Goal: Task Accomplishment & Management: Use online tool/utility

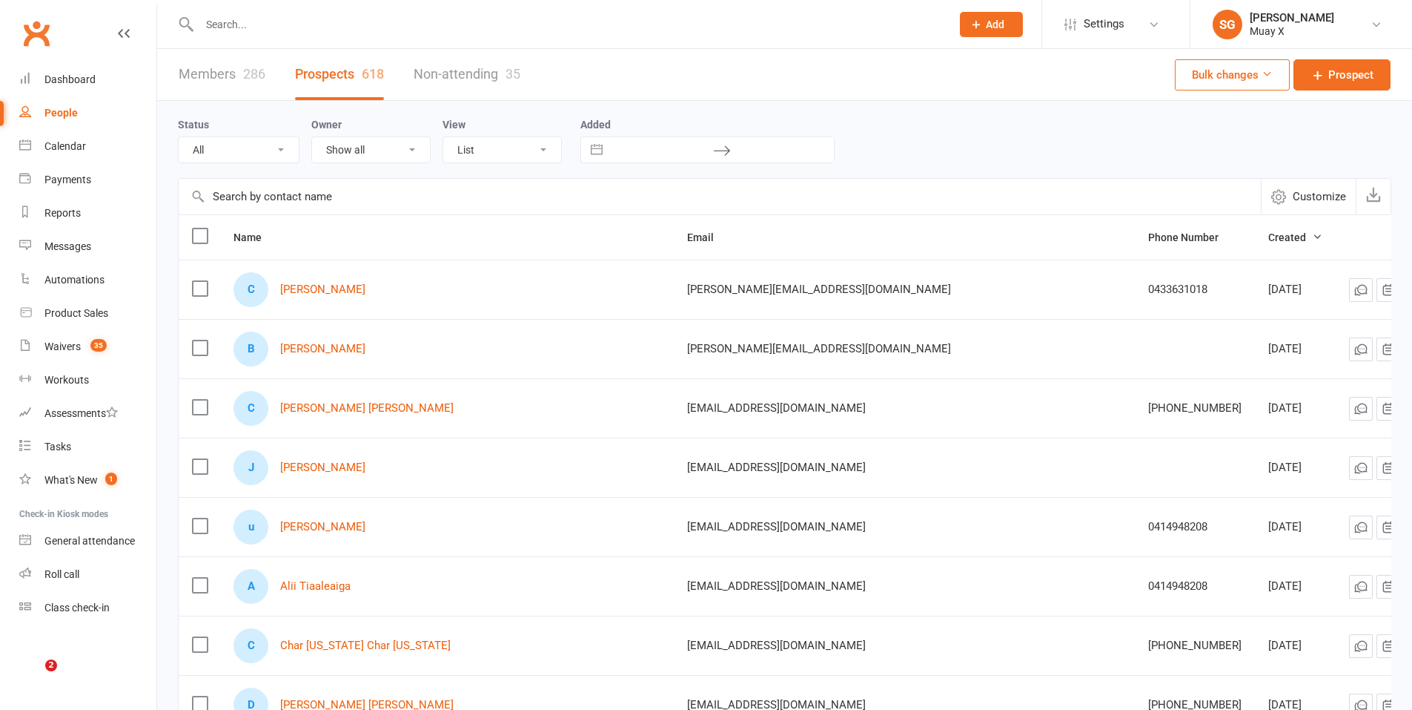
select select "100"
click at [354, 26] on input "text" at bounding box center [568, 24] width 746 height 21
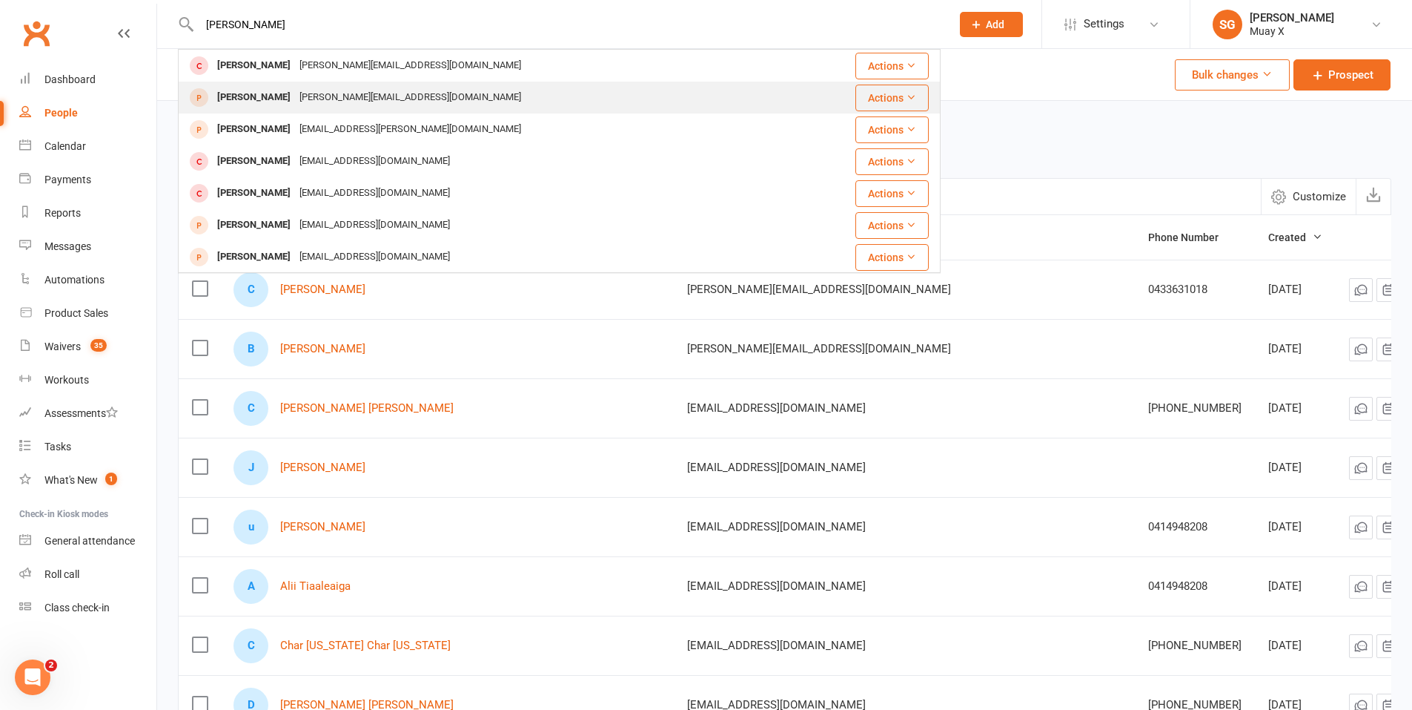
type input "[PERSON_NAME]"
click at [295, 95] on div "[PERSON_NAME][EMAIL_ADDRESS][DOMAIN_NAME]" at bounding box center [410, 98] width 231 height 22
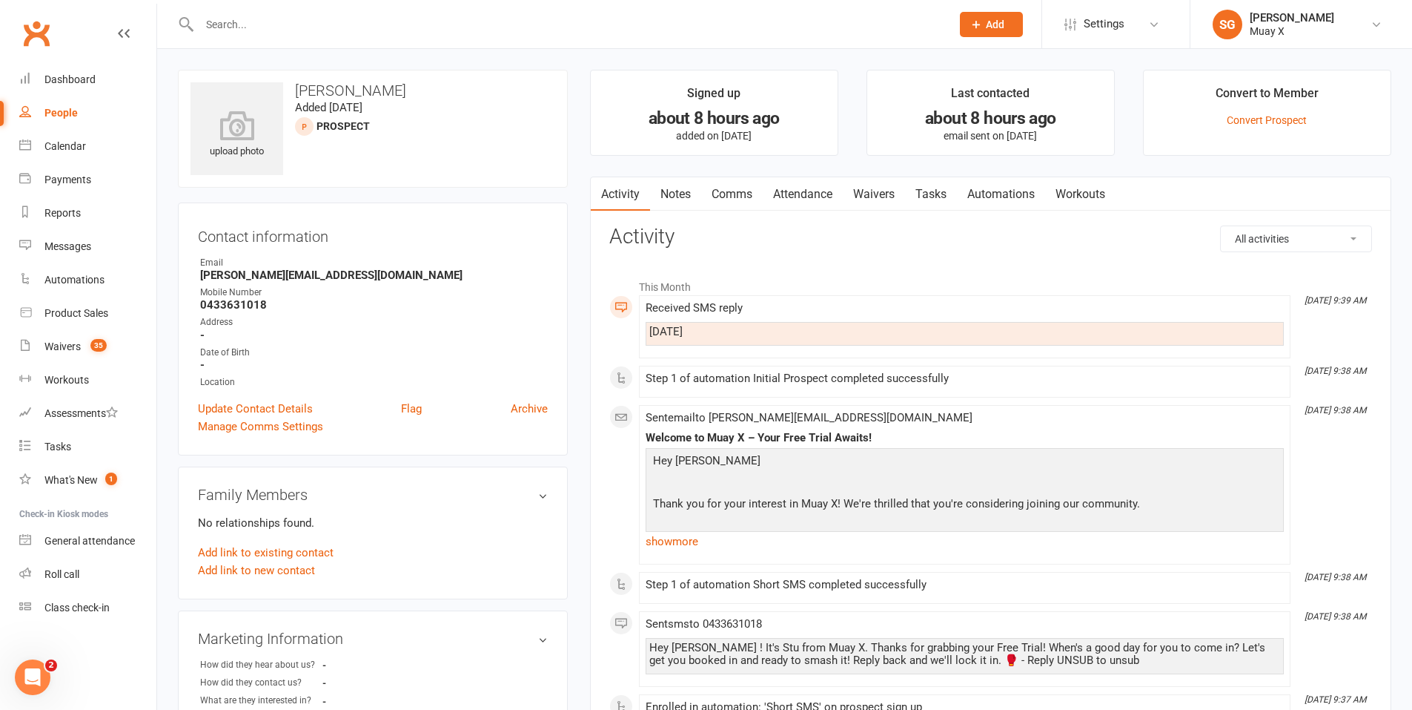
click at [871, 195] on link "Waivers" at bounding box center [874, 194] width 62 height 34
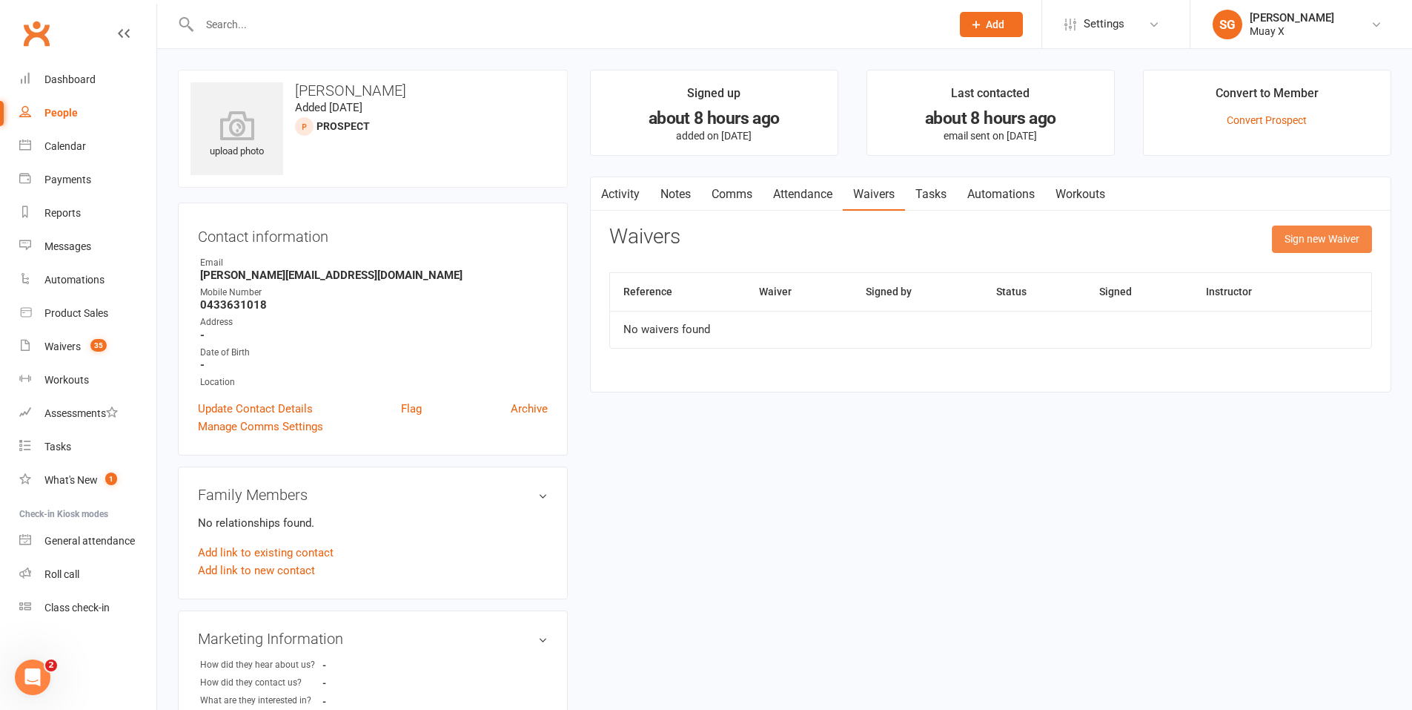
click at [1307, 241] on button "Sign new Waiver" at bounding box center [1322, 238] width 100 height 27
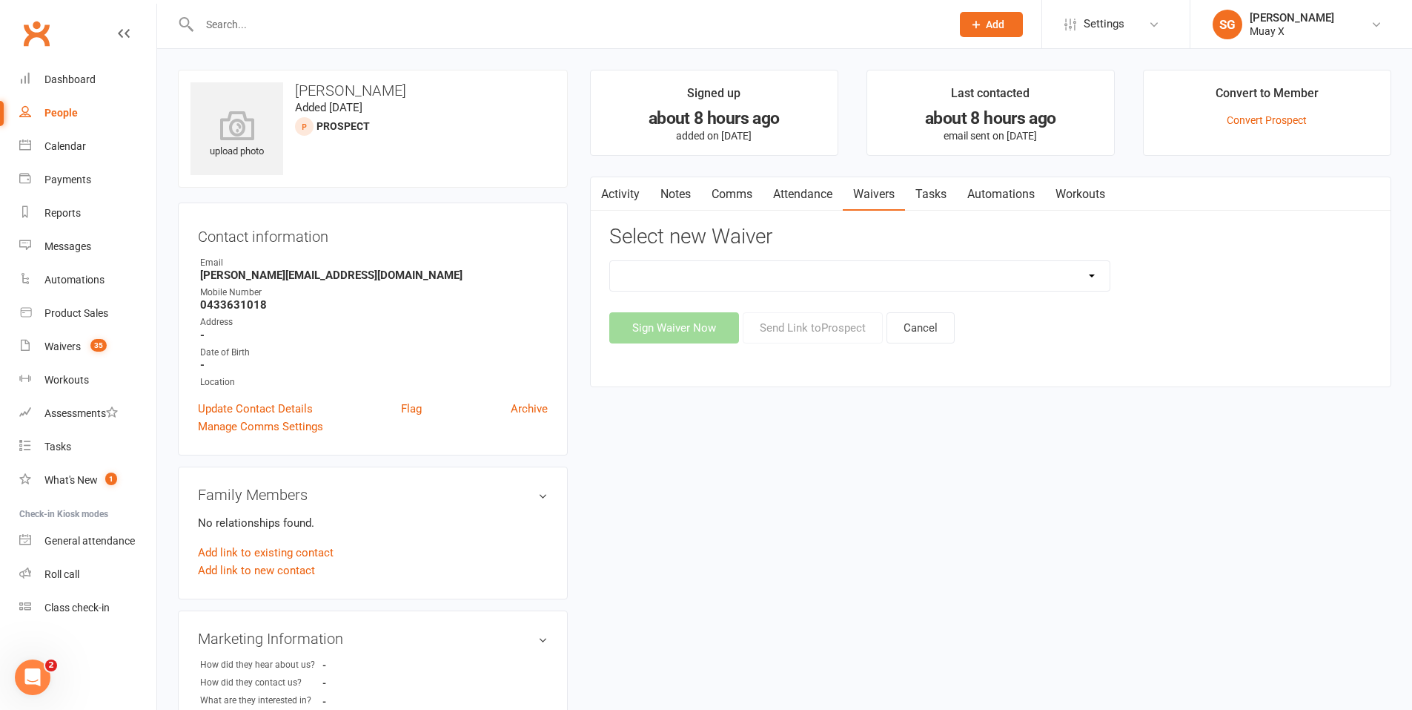
click at [919, 283] on select "2025 Trial Waiver 2025 waiver 28 Day Intro Muay X Waiver" at bounding box center [860, 276] width 500 height 30
select select "13123"
click at [610, 261] on select "2025 Trial Waiver 2025 waiver 28 Day Intro Muay X Waiver" at bounding box center [860, 276] width 500 height 30
click at [789, 325] on button "Send Link to [GEOGRAPHIC_DATA]" at bounding box center [813, 327] width 140 height 31
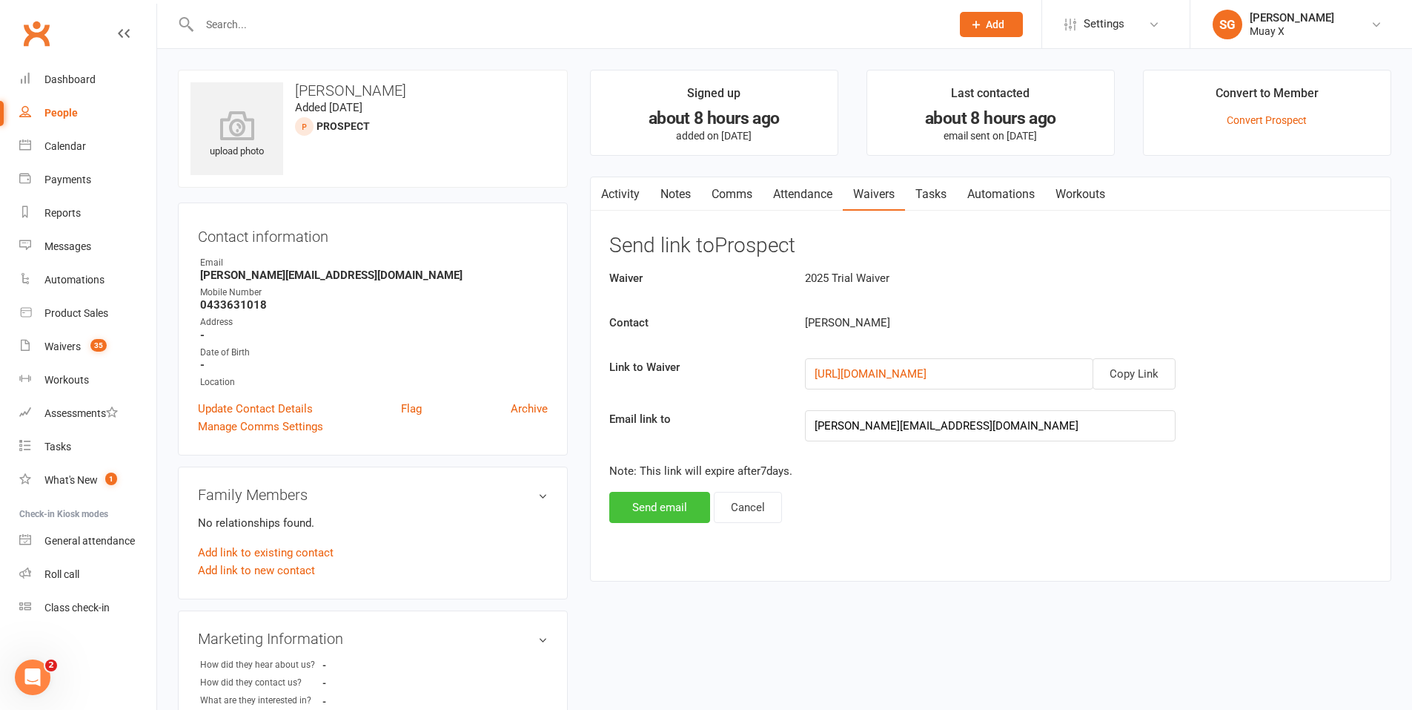
click at [681, 507] on button "Send email" at bounding box center [659, 507] width 101 height 31
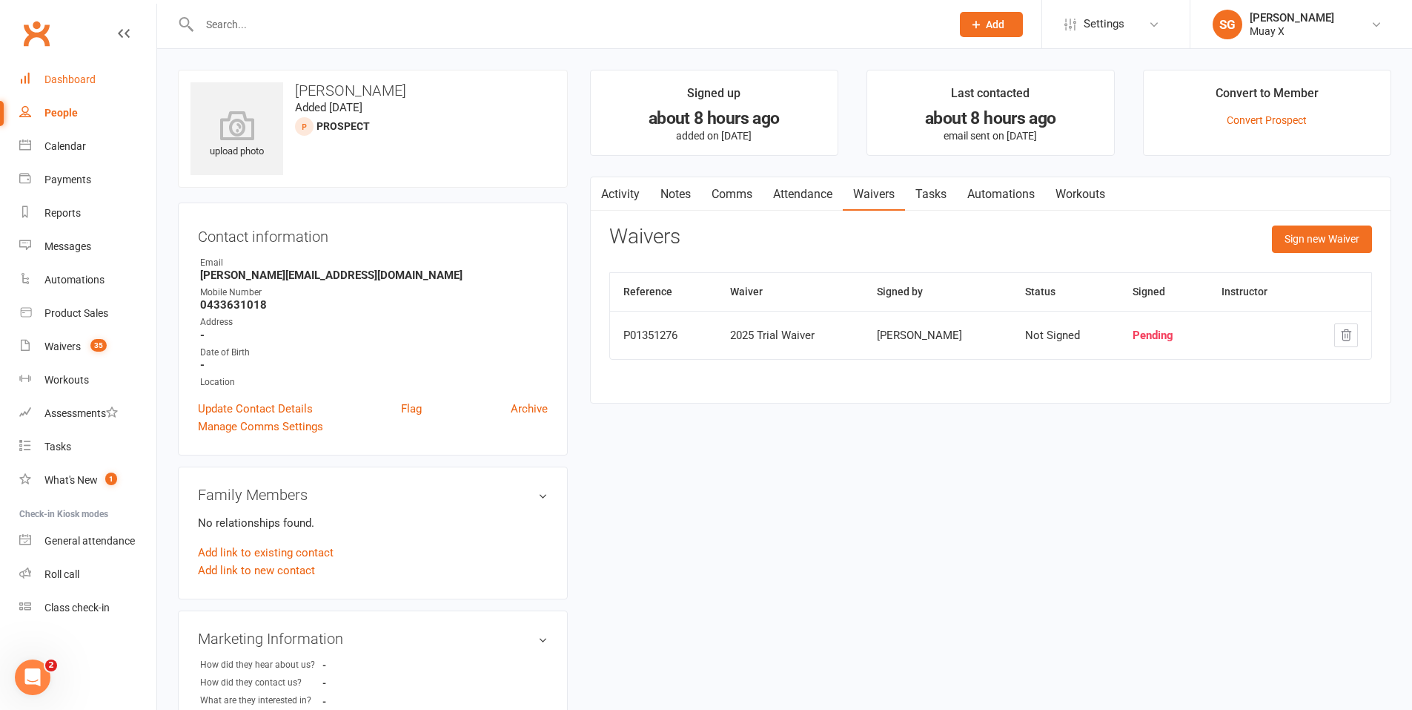
click at [93, 82] on div "Dashboard" at bounding box center [69, 79] width 51 height 12
